Goal: Transaction & Acquisition: Purchase product/service

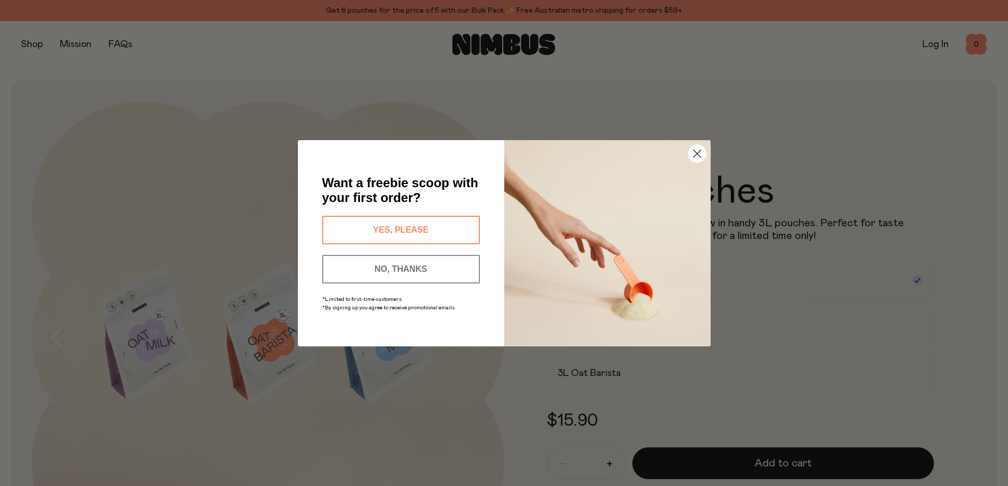
click at [692, 155] on circle "Close dialog" at bounding box center [696, 152] width 17 height 17
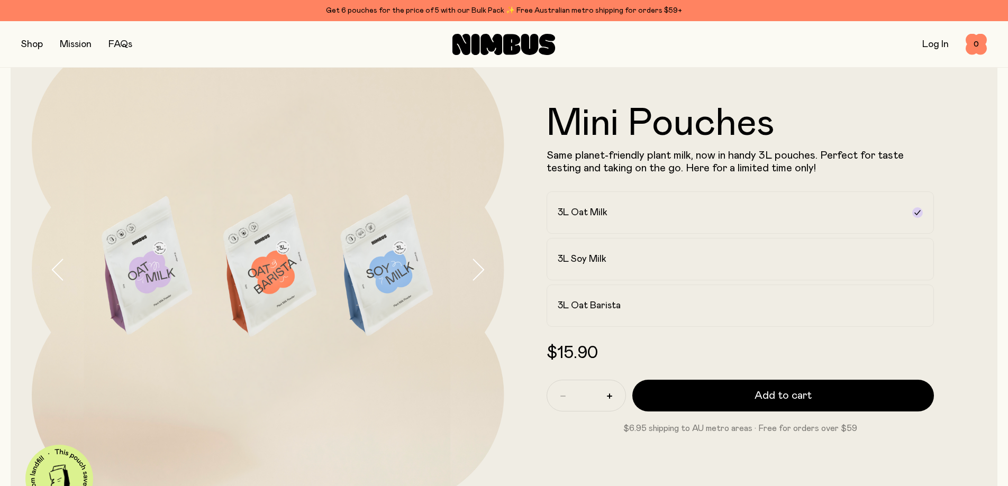
scroll to position [159, 0]
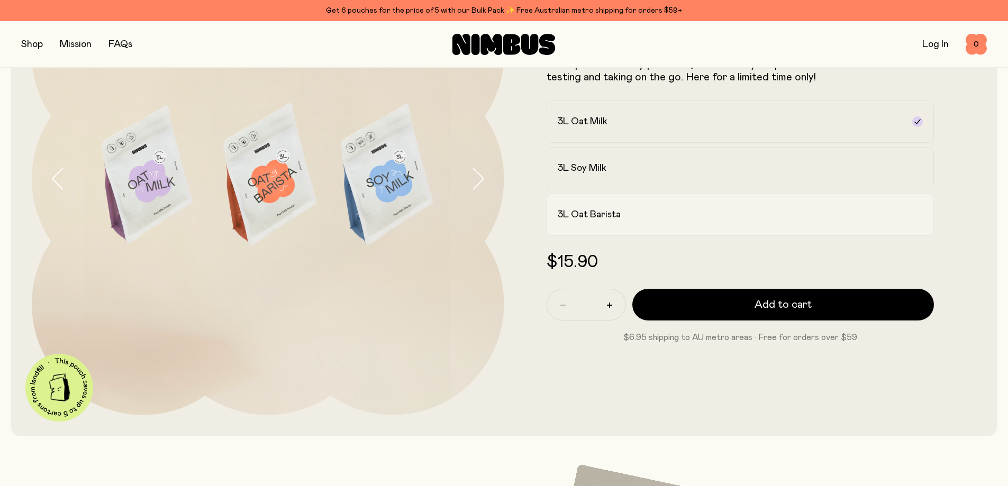
click at [646, 229] on label "3L Oat Barista" at bounding box center [741, 215] width 388 height 42
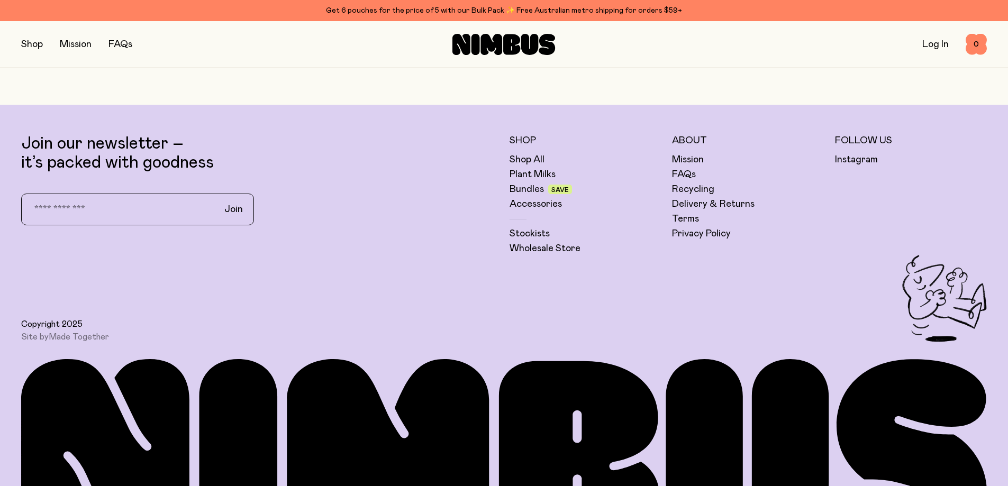
scroll to position [1255, 0]
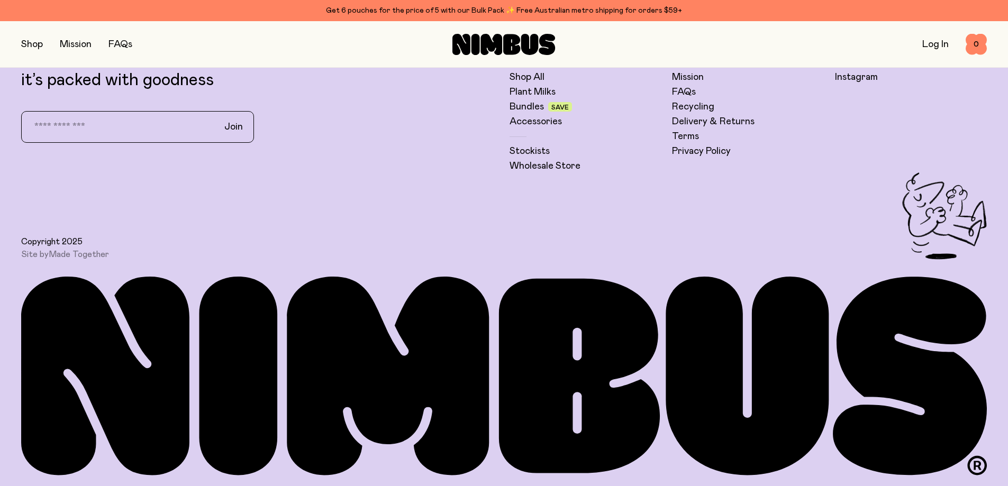
click at [34, 44] on button "button" at bounding box center [32, 44] width 22 height 15
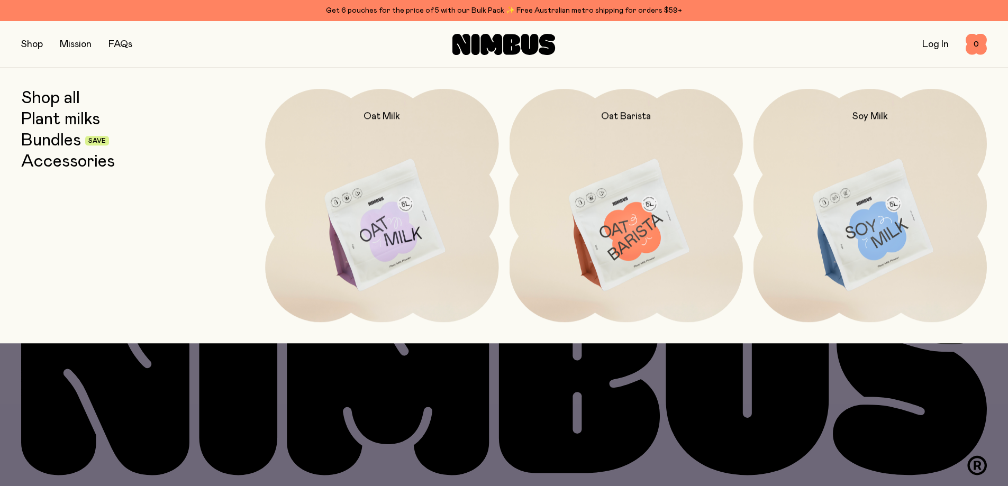
click at [70, 141] on link "Bundles" at bounding box center [51, 140] width 60 height 19
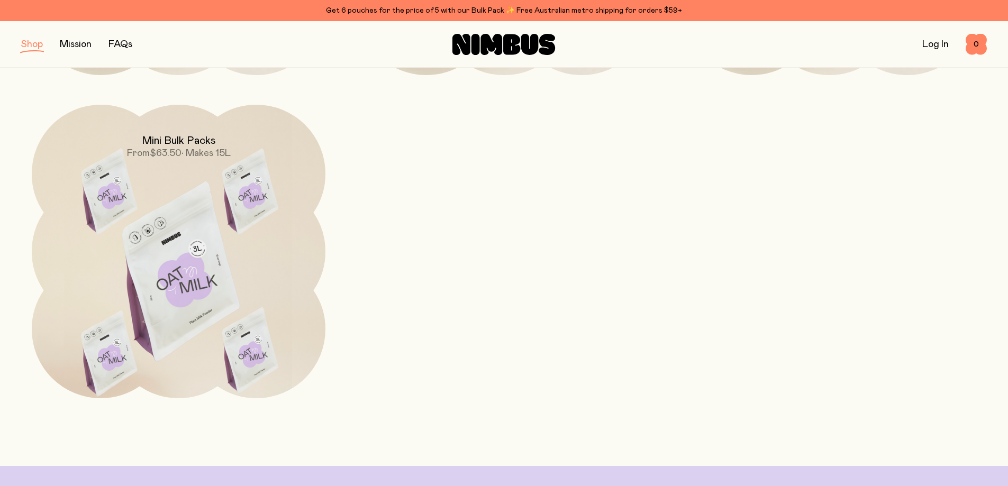
scroll to position [847, 0]
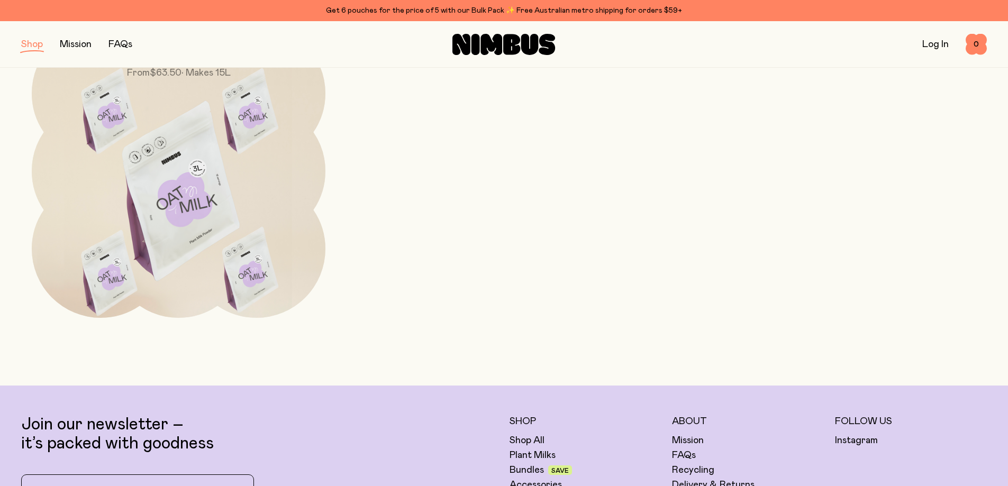
click at [139, 99] on img at bounding box center [179, 196] width 294 height 345
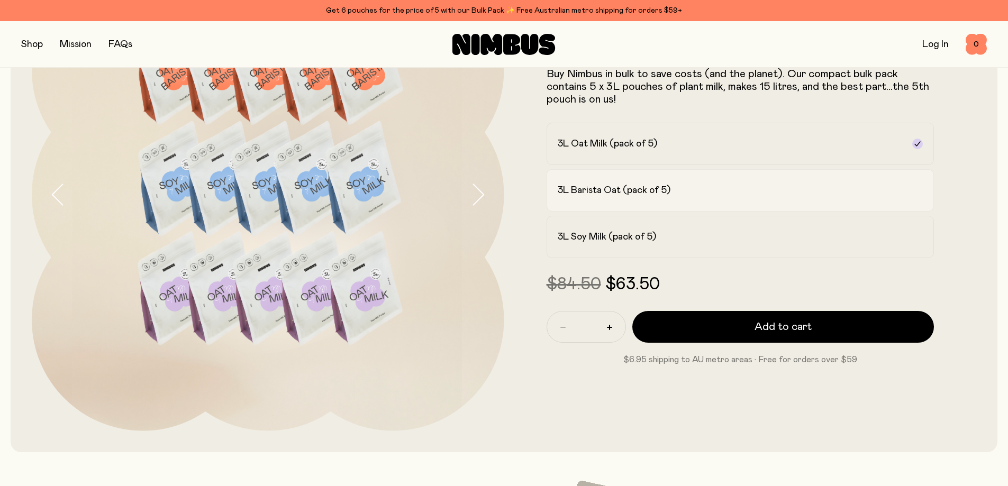
scroll to position [159, 0]
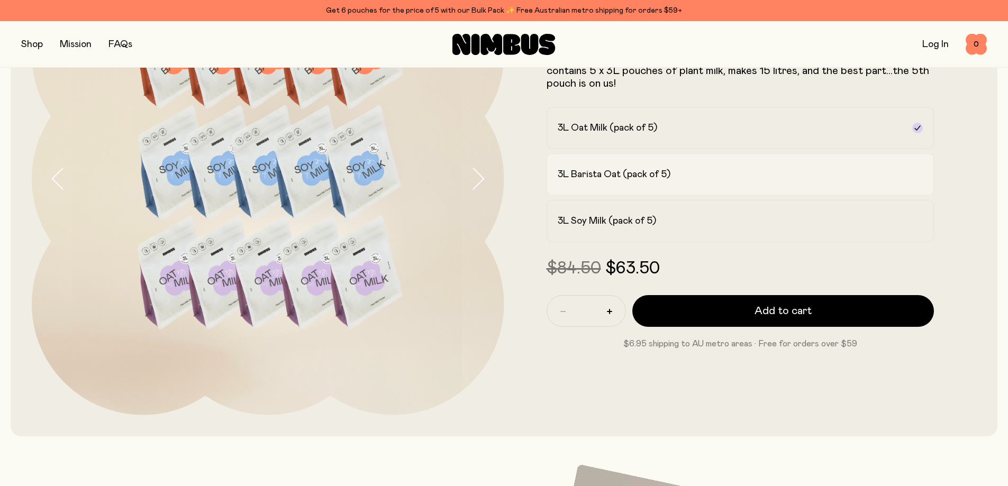
click at [691, 180] on div "3L Barista Oat (pack of 5)" at bounding box center [731, 174] width 347 height 13
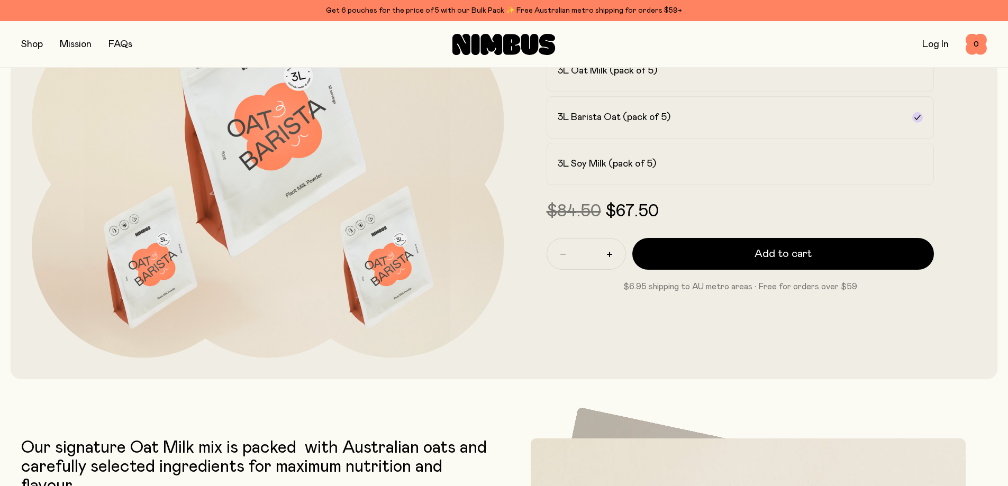
scroll to position [212, 0]
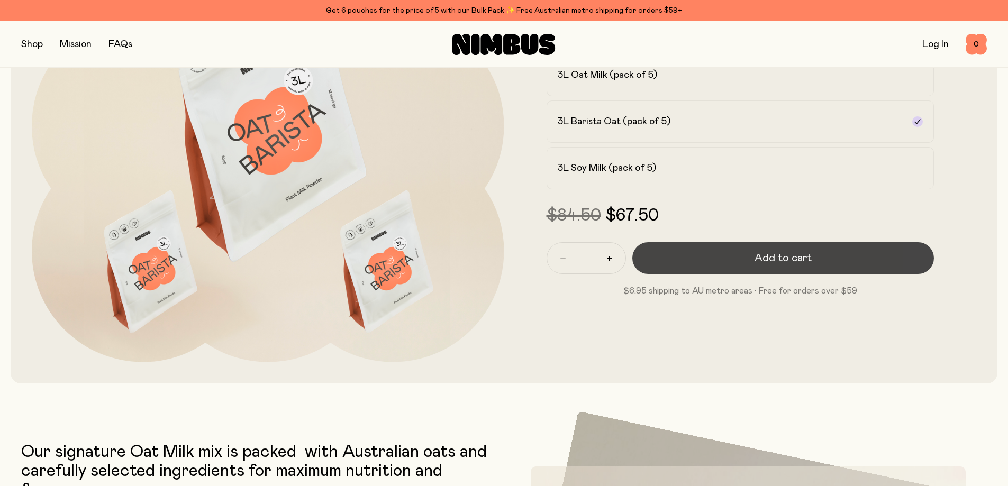
click at [770, 252] on span "Add to cart" at bounding box center [783, 258] width 57 height 15
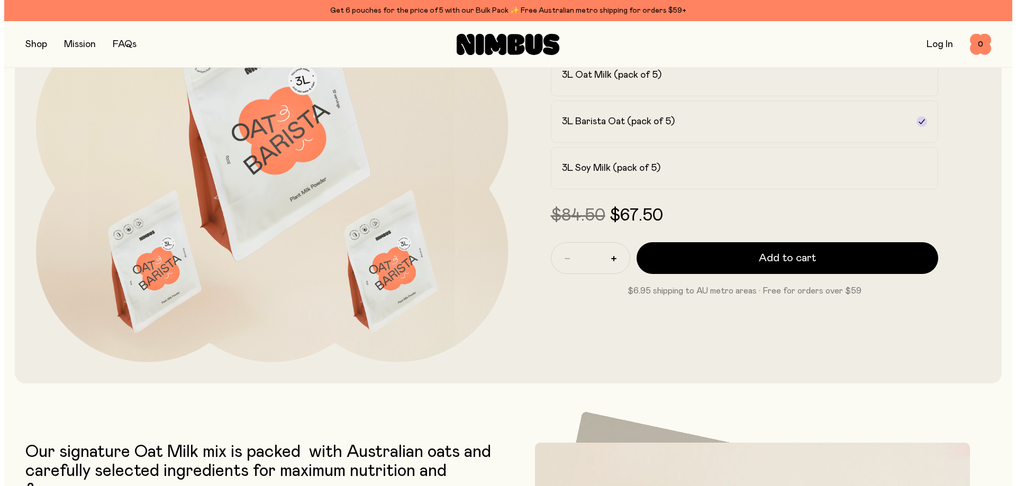
scroll to position [0, 0]
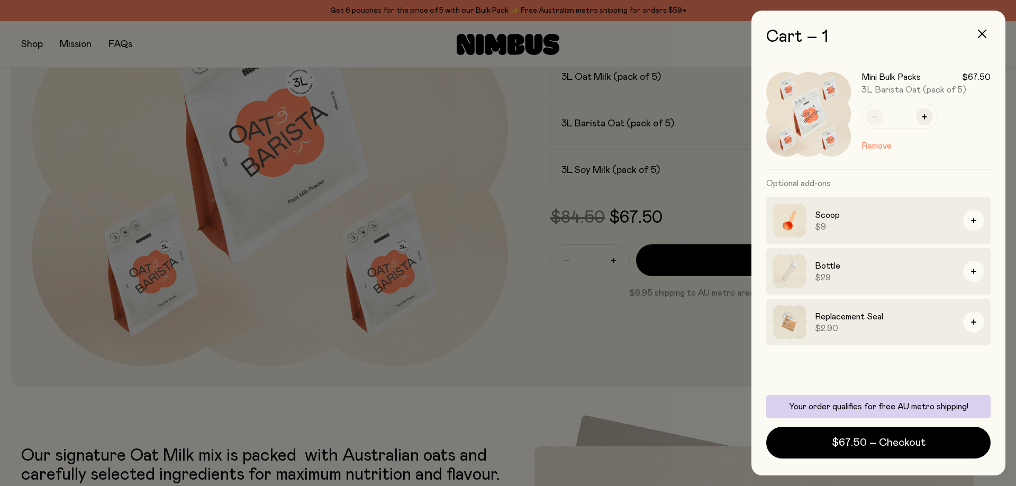
click at [785, 322] on img at bounding box center [790, 322] width 34 height 34
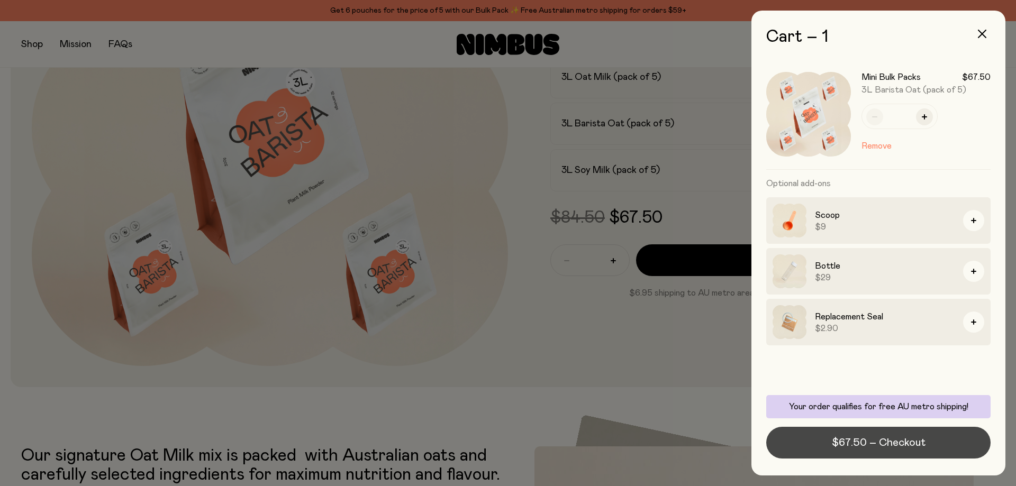
click at [818, 451] on button "$67.50 – Checkout" at bounding box center [878, 443] width 224 height 32
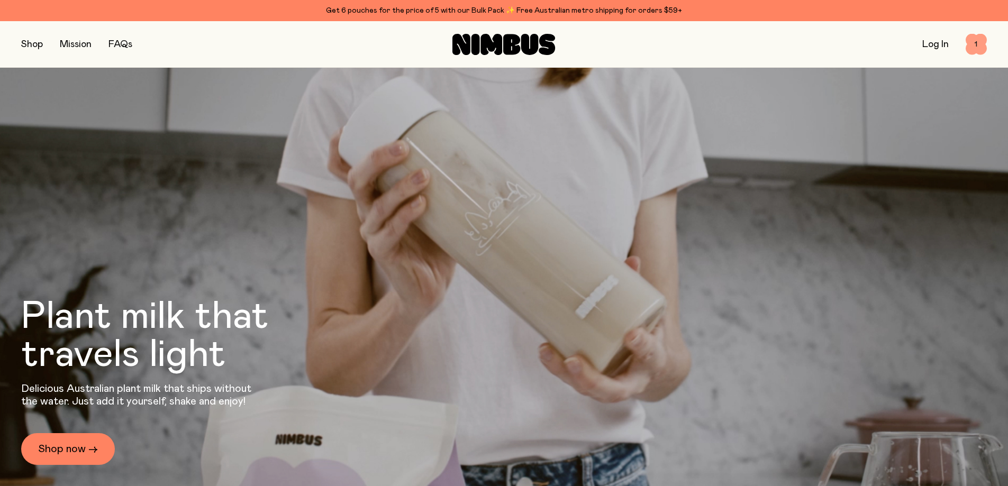
click at [977, 44] on span "1" at bounding box center [976, 44] width 21 height 21
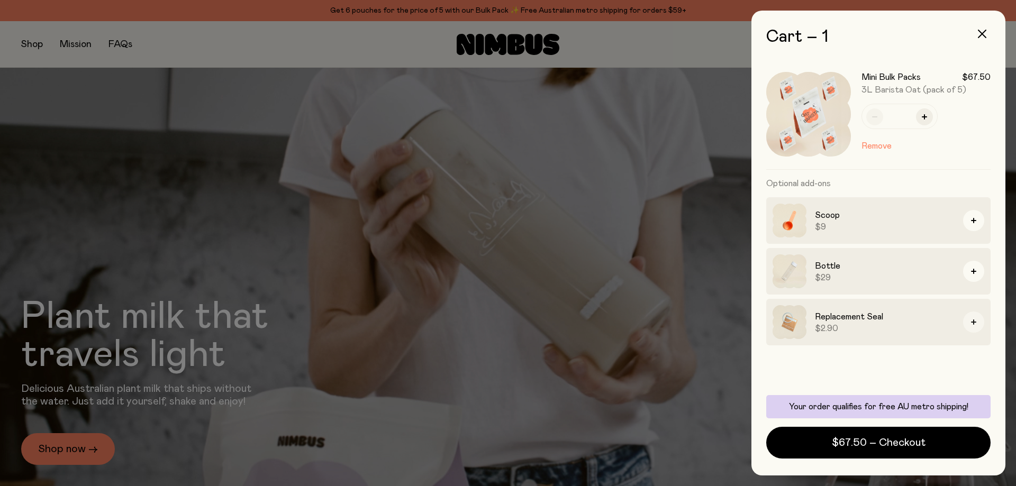
click at [970, 319] on button "button" at bounding box center [973, 322] width 21 height 21
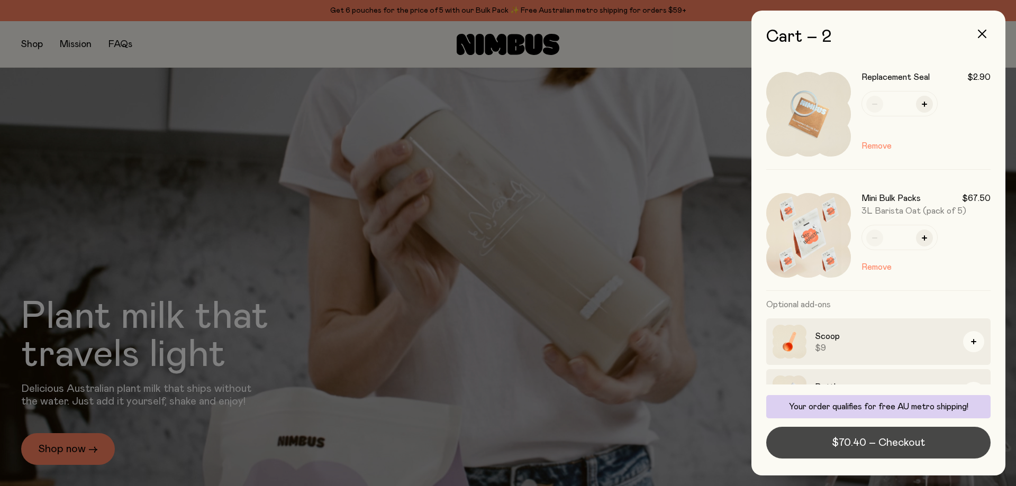
click at [897, 445] on span "$70.40 – Checkout" at bounding box center [878, 442] width 93 height 15
